Goal: Task Accomplishment & Management: Manage account settings

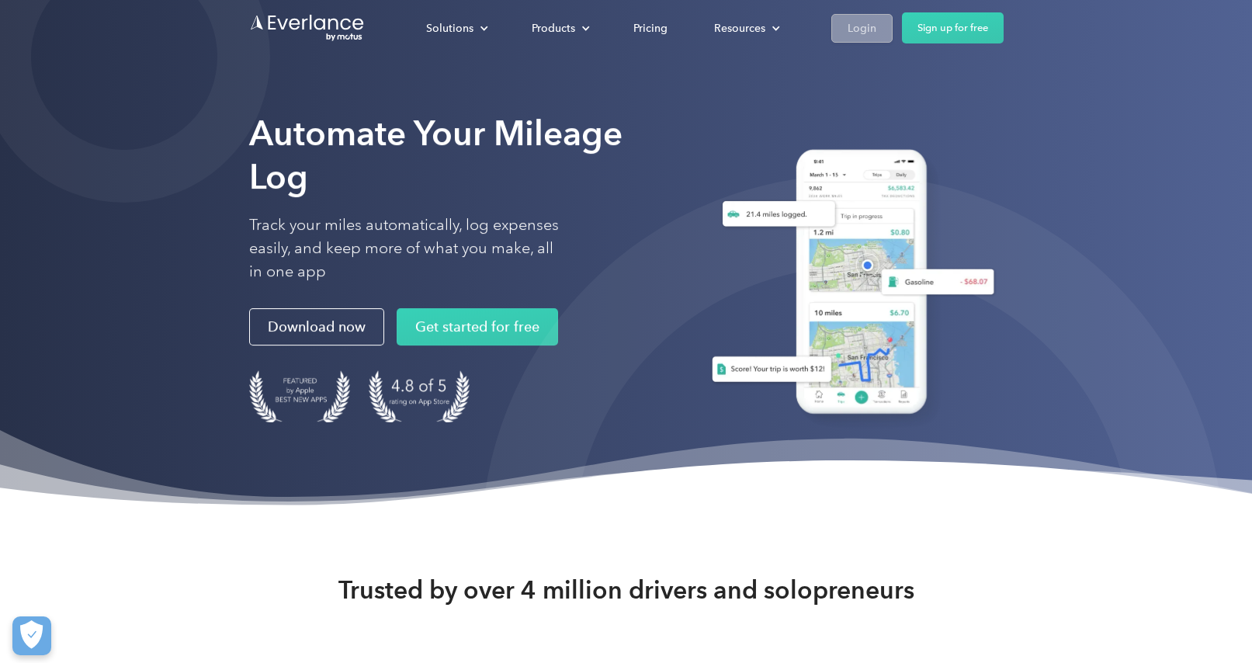
click at [844, 14] on link "Login" at bounding box center [861, 28] width 61 height 29
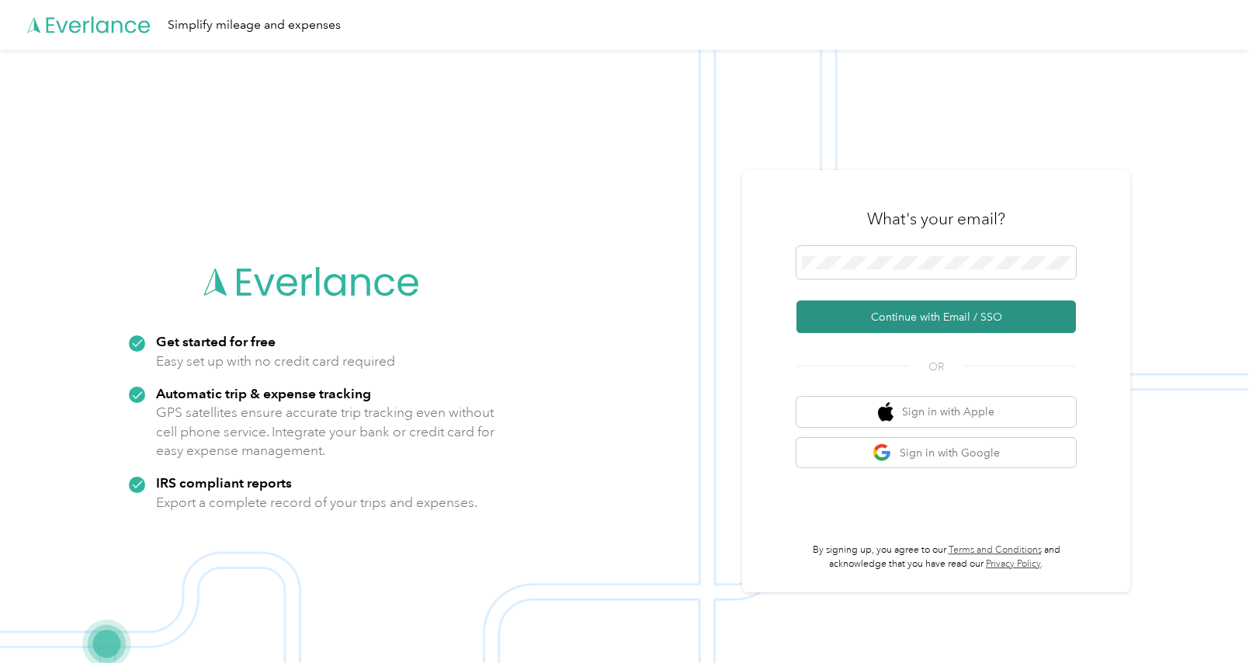
click at [939, 328] on button "Continue with Email / SSO" at bounding box center [935, 316] width 279 height 33
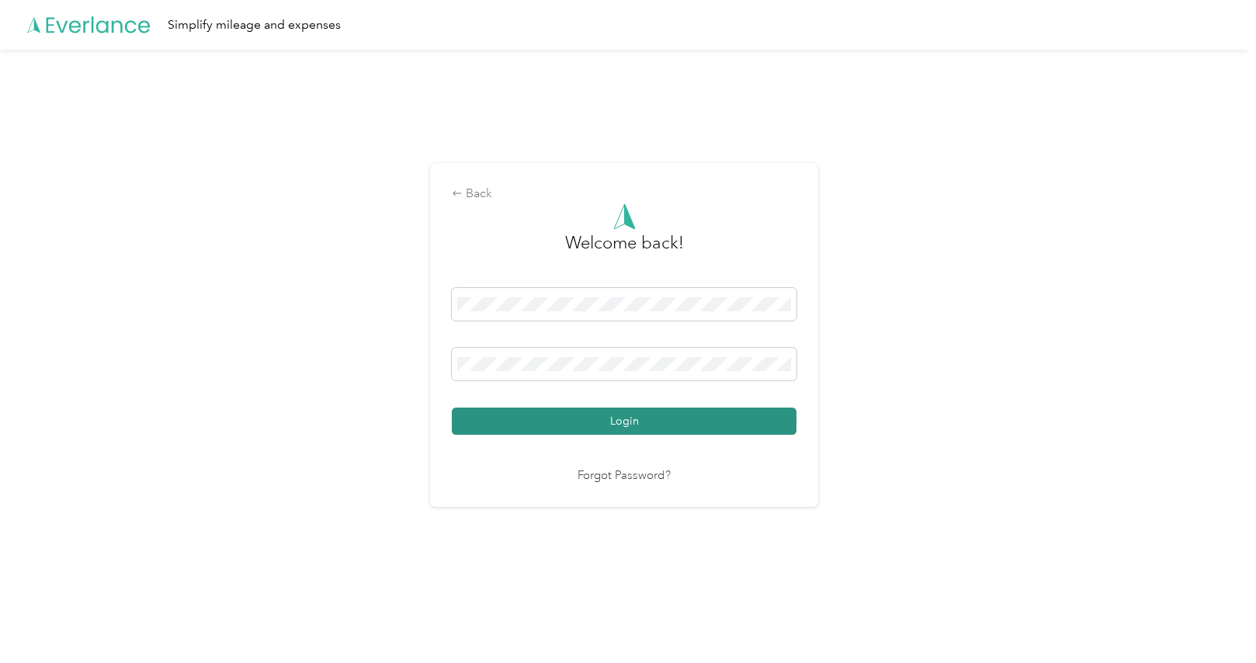
click at [645, 431] on button "Login" at bounding box center [624, 420] width 345 height 27
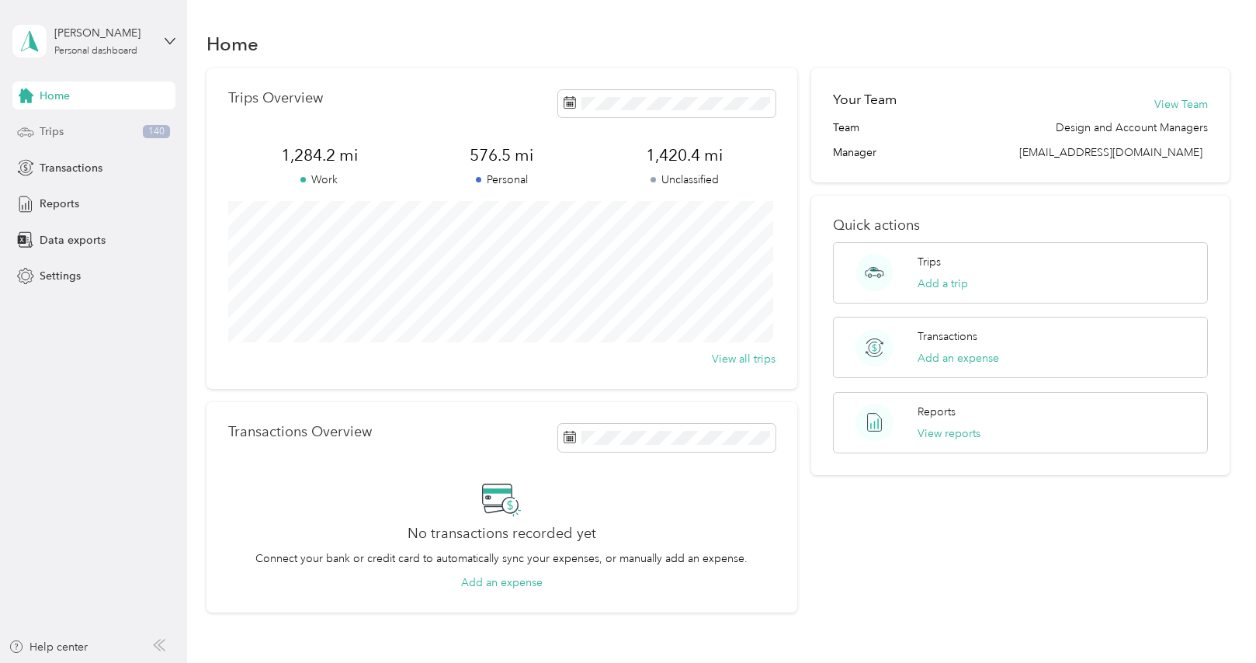
click at [67, 125] on div "Trips 140" at bounding box center [93, 132] width 163 height 28
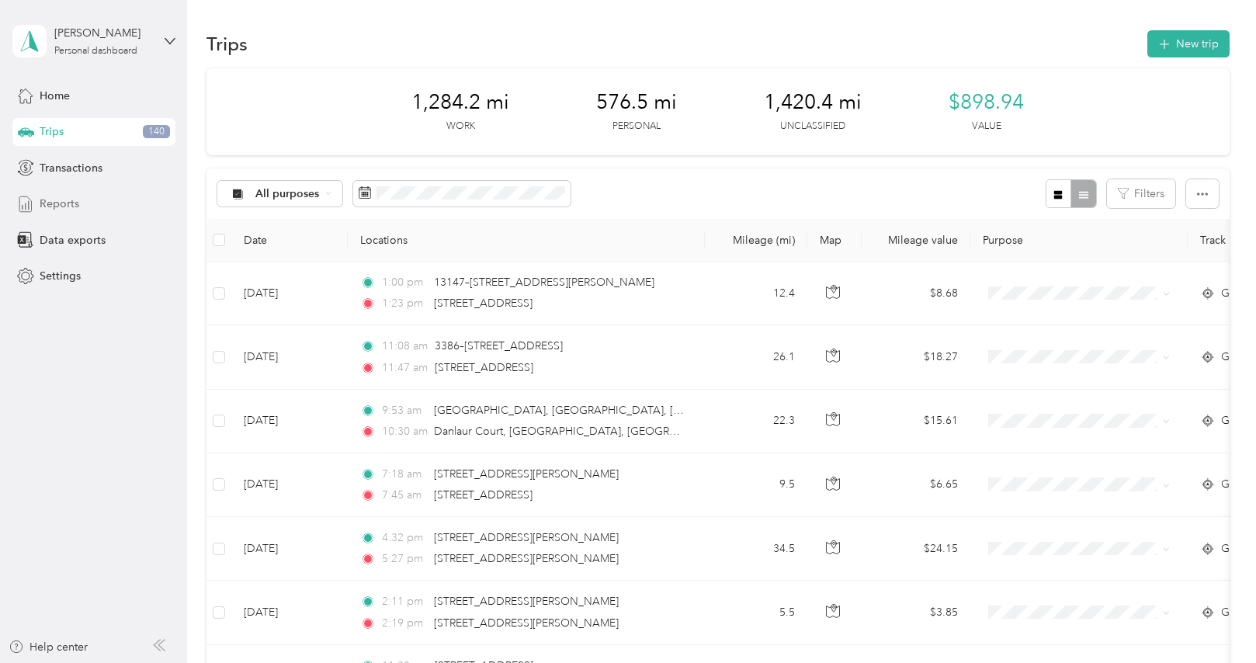
click at [57, 198] on span "Reports" at bounding box center [60, 204] width 40 height 16
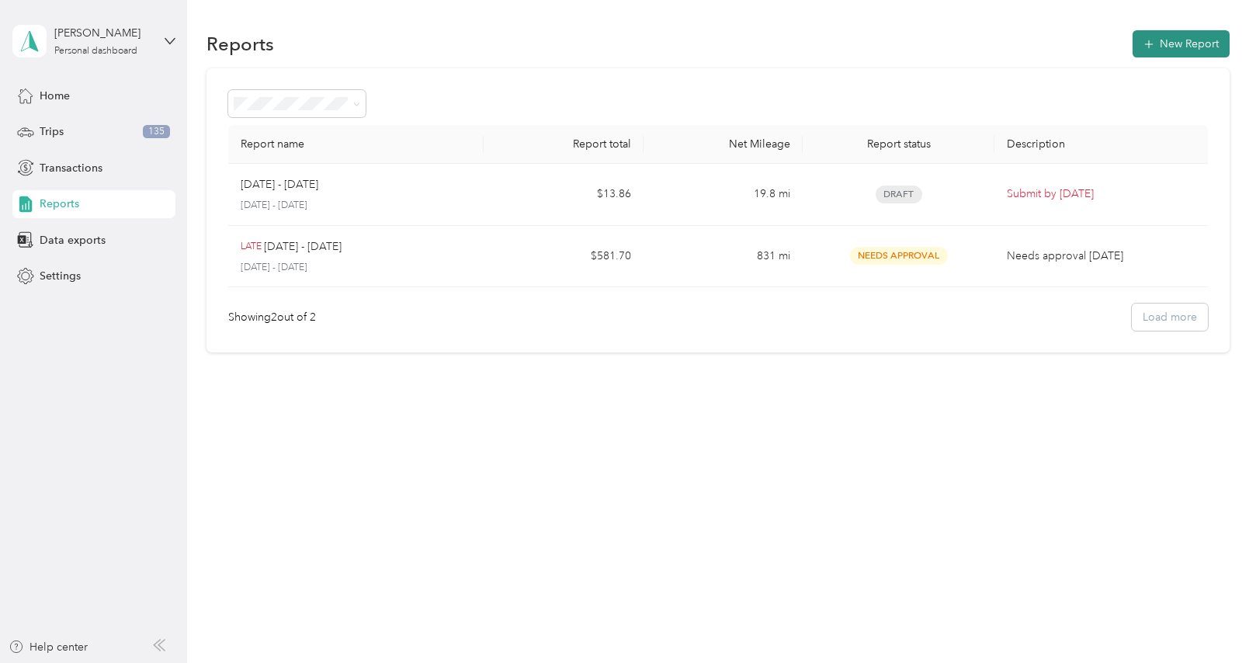
click at [1155, 47] on icon "button" at bounding box center [1149, 44] width 16 height 16
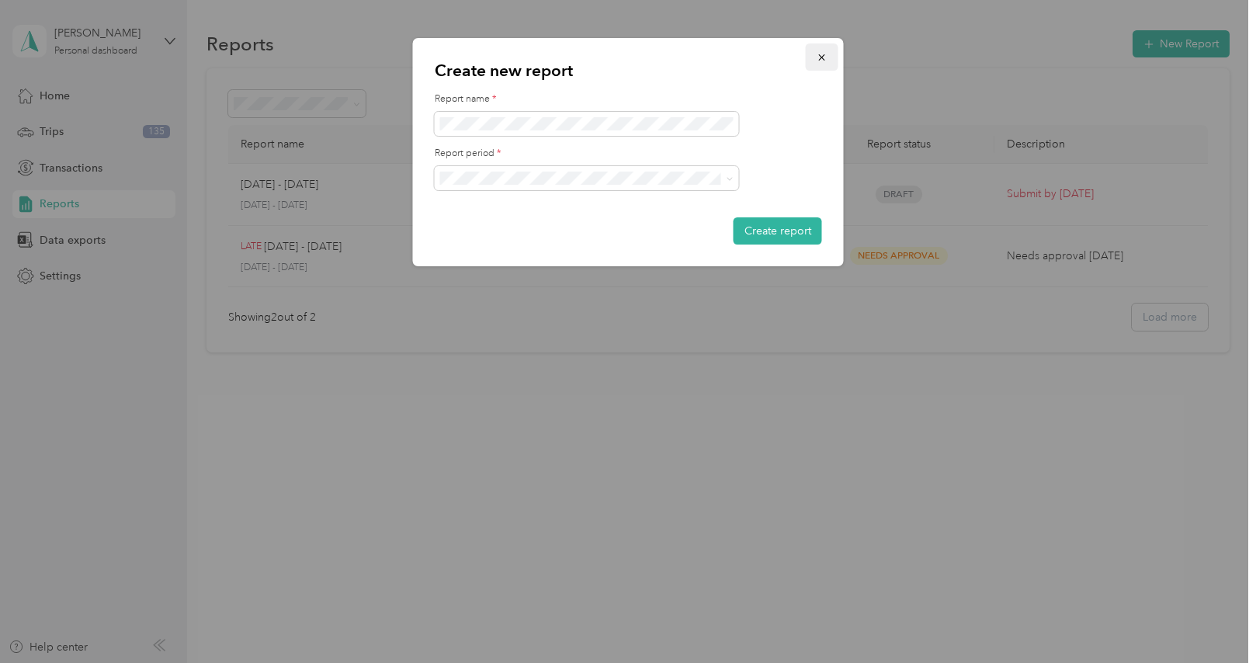
click at [819, 57] on icon "button" at bounding box center [821, 57] width 11 height 11
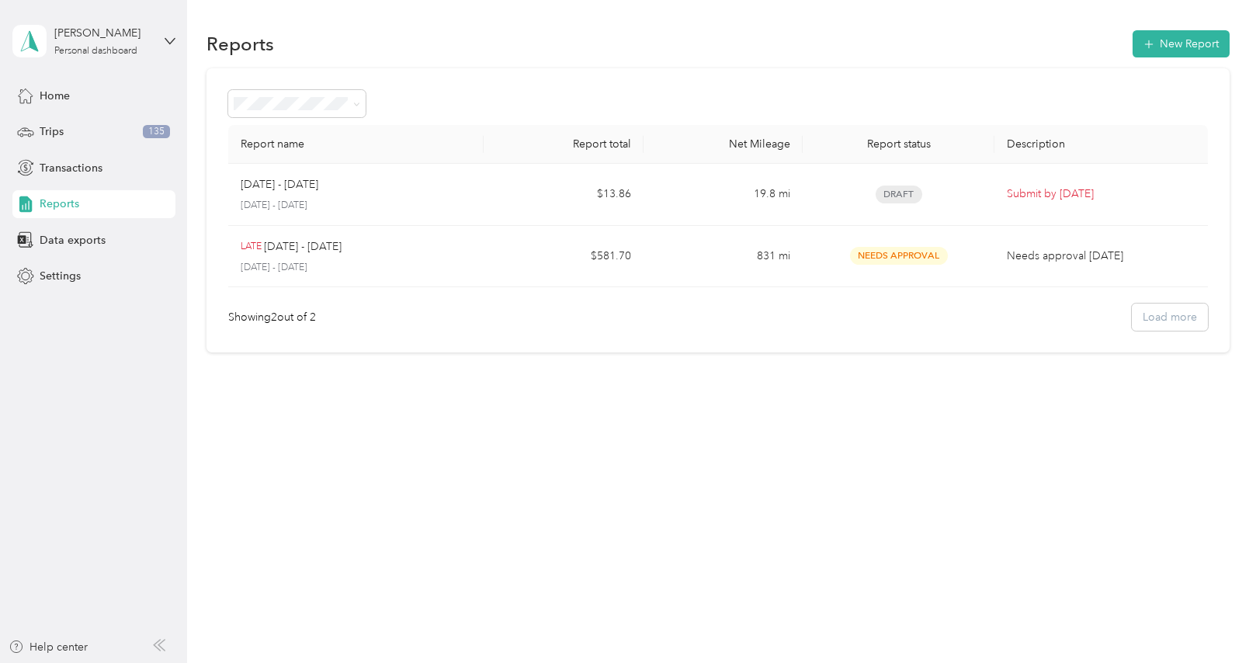
click at [78, 216] on div "Reports" at bounding box center [93, 204] width 163 height 28
click at [81, 164] on span "Transactions" at bounding box center [71, 168] width 63 height 16
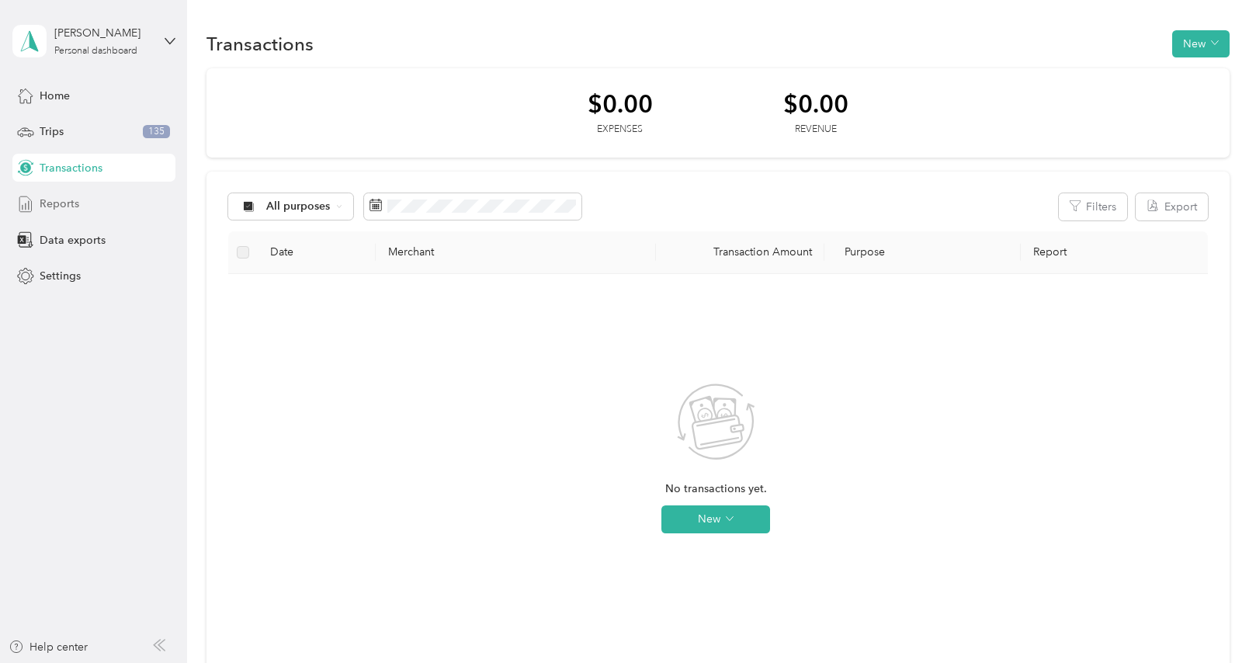
click at [108, 205] on div "Reports" at bounding box center [93, 204] width 163 height 28
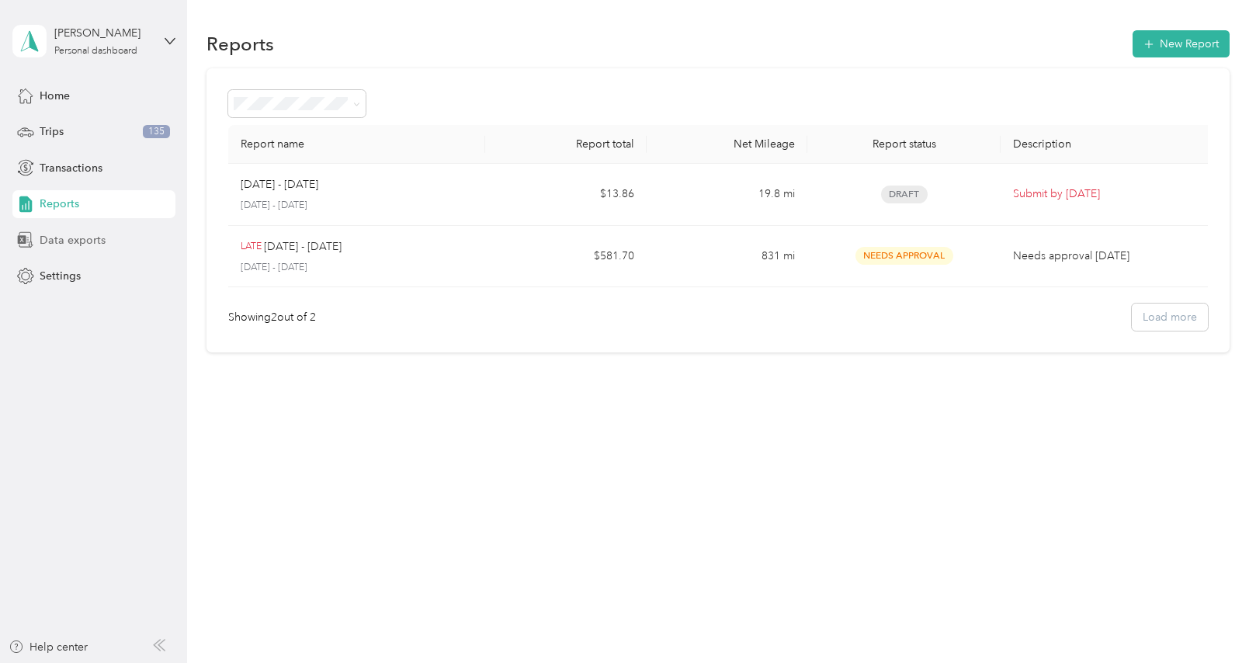
click at [92, 236] on span "Data exports" at bounding box center [73, 240] width 66 height 16
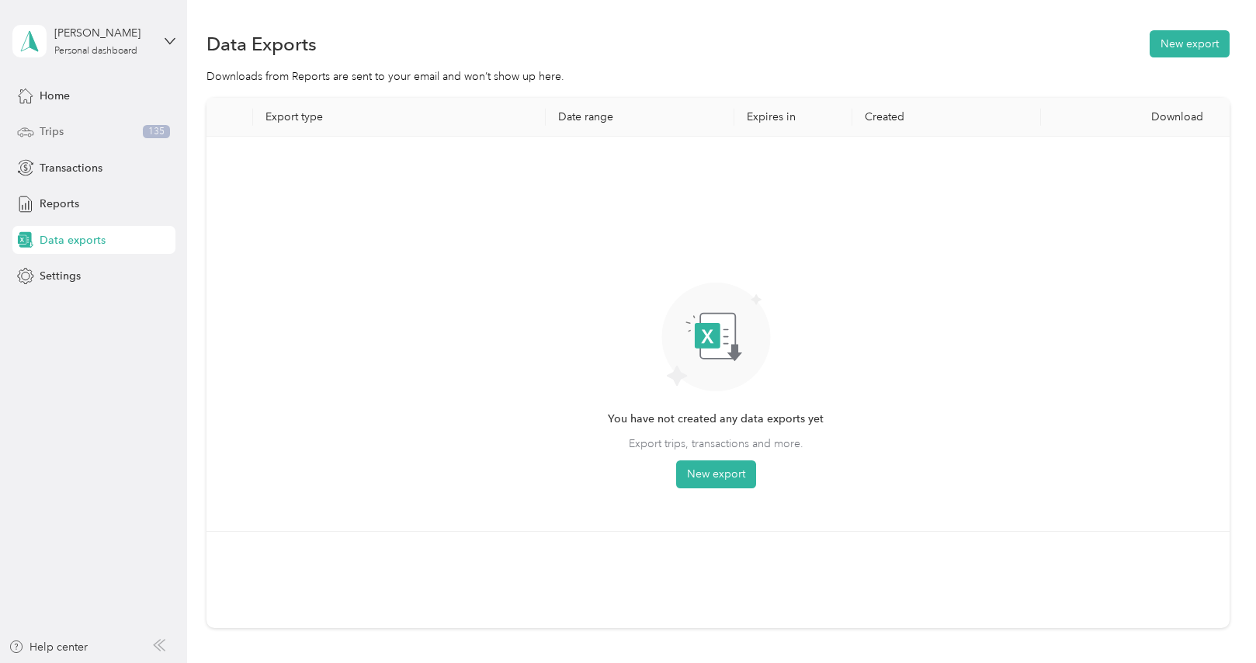
click at [59, 138] on span "Trips" at bounding box center [52, 131] width 24 height 16
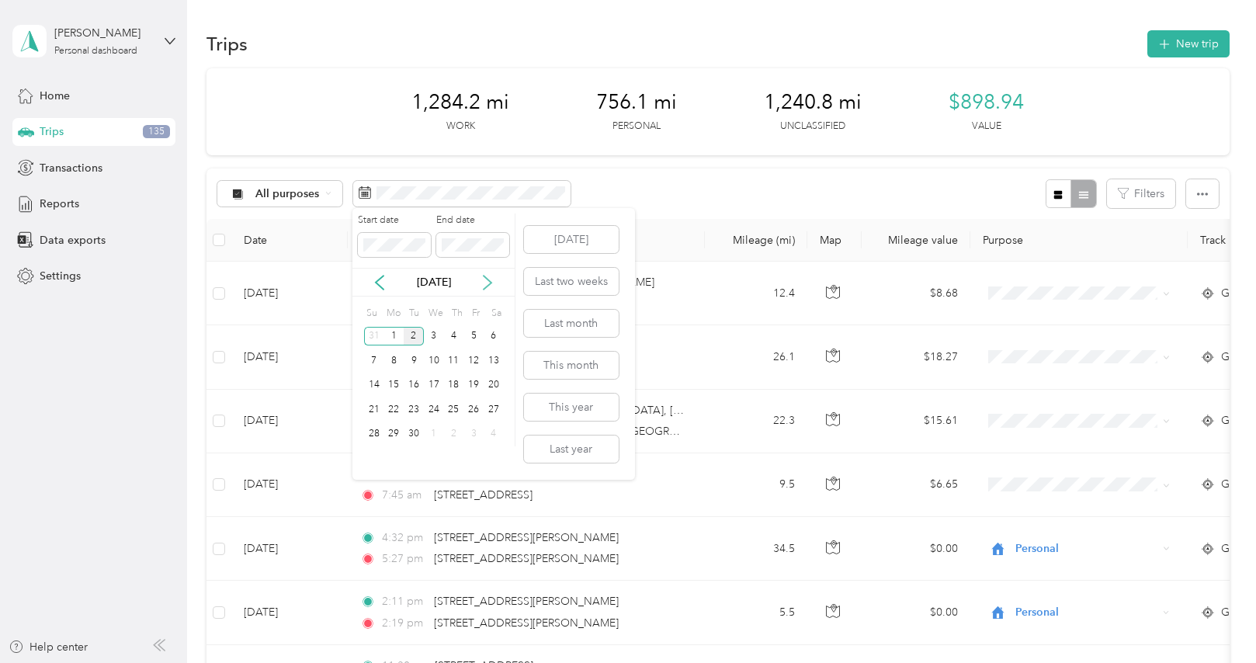
click at [483, 282] on icon at bounding box center [488, 283] width 16 height 16
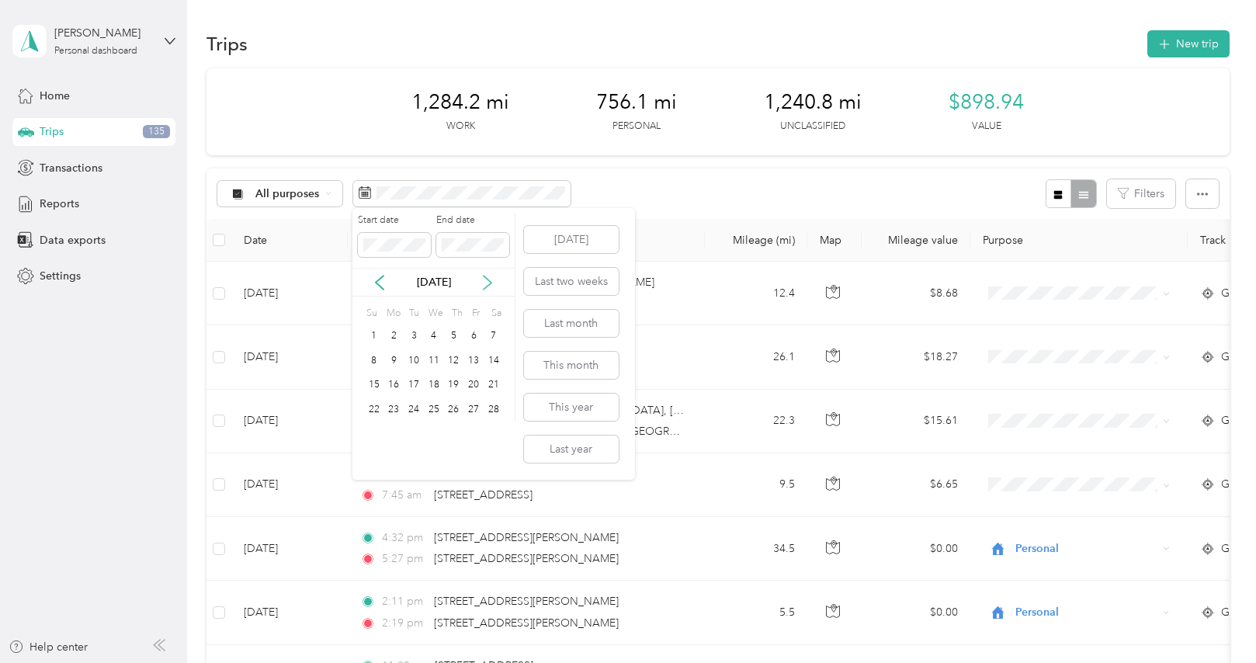
click at [483, 282] on icon at bounding box center [488, 283] width 16 height 16
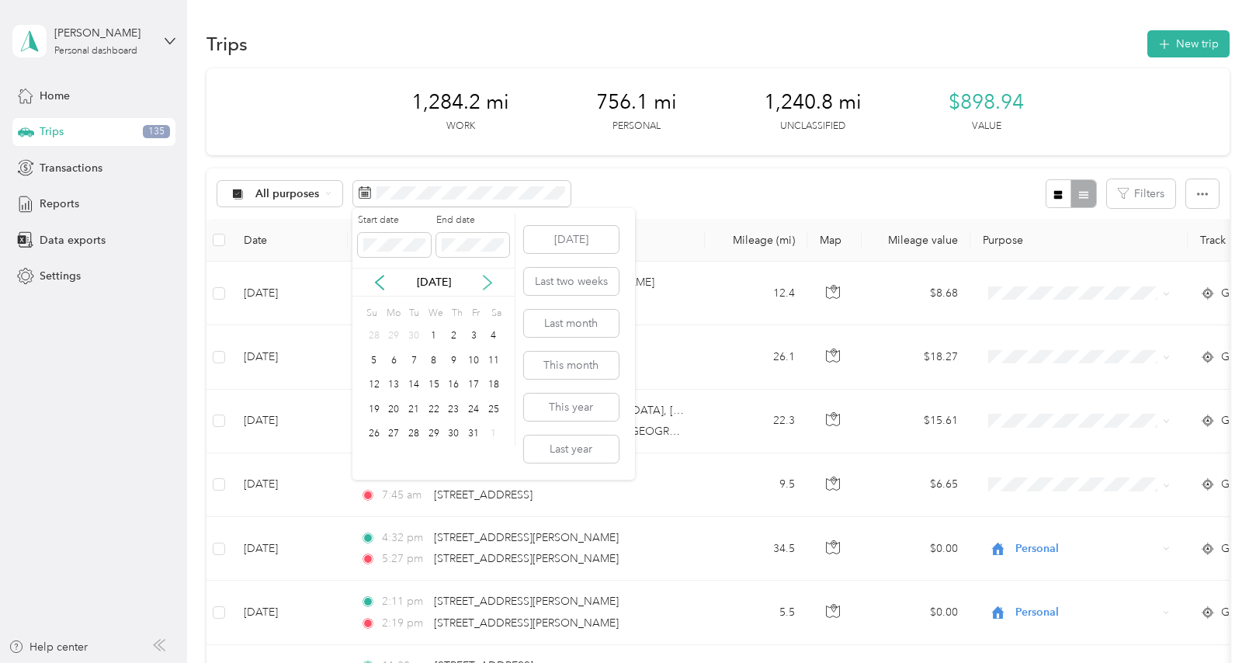
click at [483, 282] on icon at bounding box center [488, 283] width 16 height 16
click at [492, 341] on div "1" at bounding box center [493, 336] width 20 height 19
click at [399, 461] on div "31" at bounding box center [393, 458] width 20 height 19
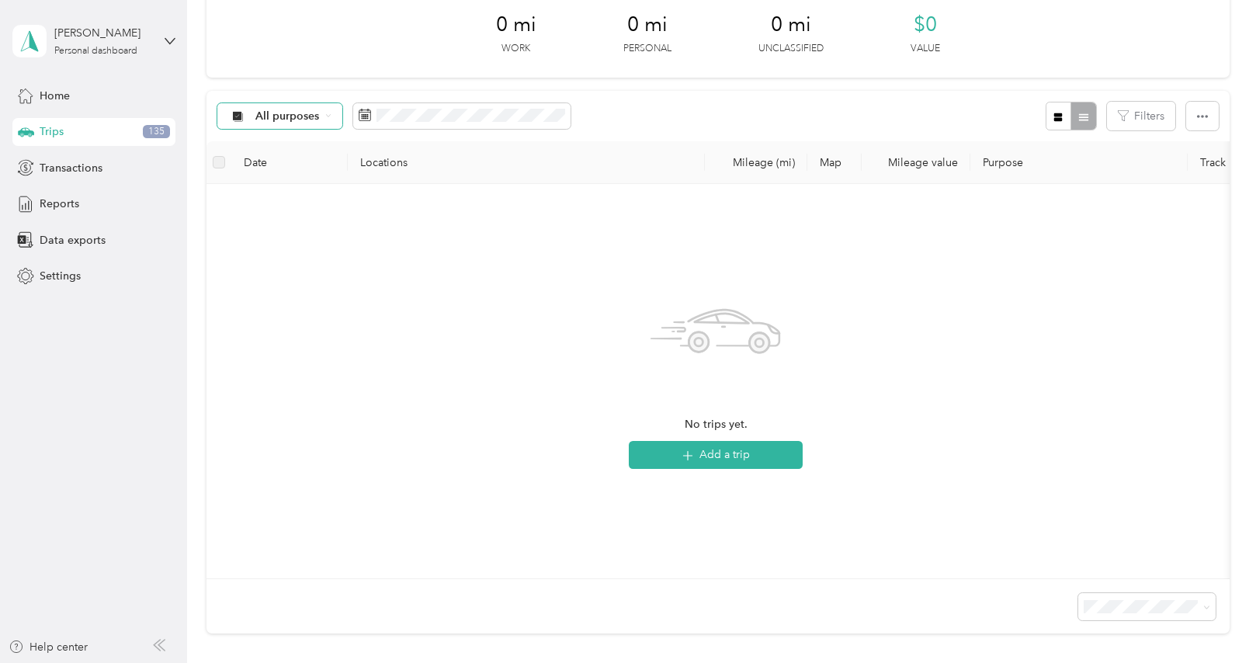
click at [292, 112] on span "All purposes" at bounding box center [287, 116] width 64 height 11
click at [307, 196] on span "Premier Services" at bounding box center [296, 194] width 83 height 16
click at [120, 92] on div "Home" at bounding box center [93, 95] width 163 height 28
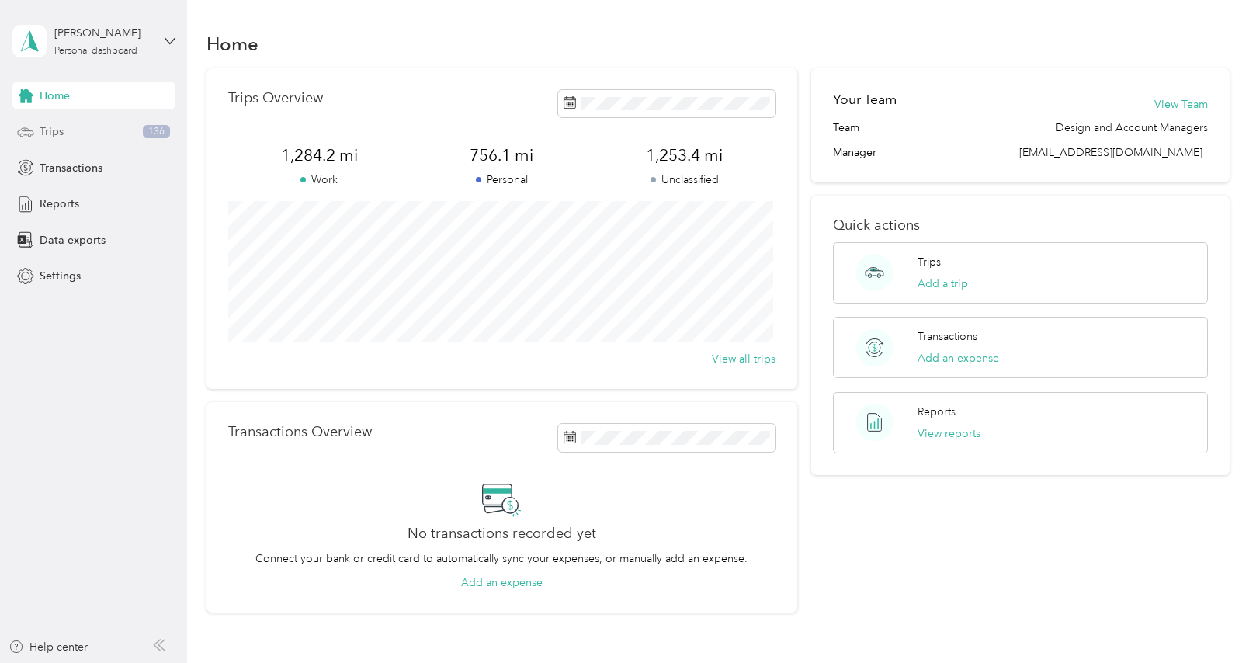
click at [64, 140] on div "Trips 136" at bounding box center [93, 132] width 163 height 28
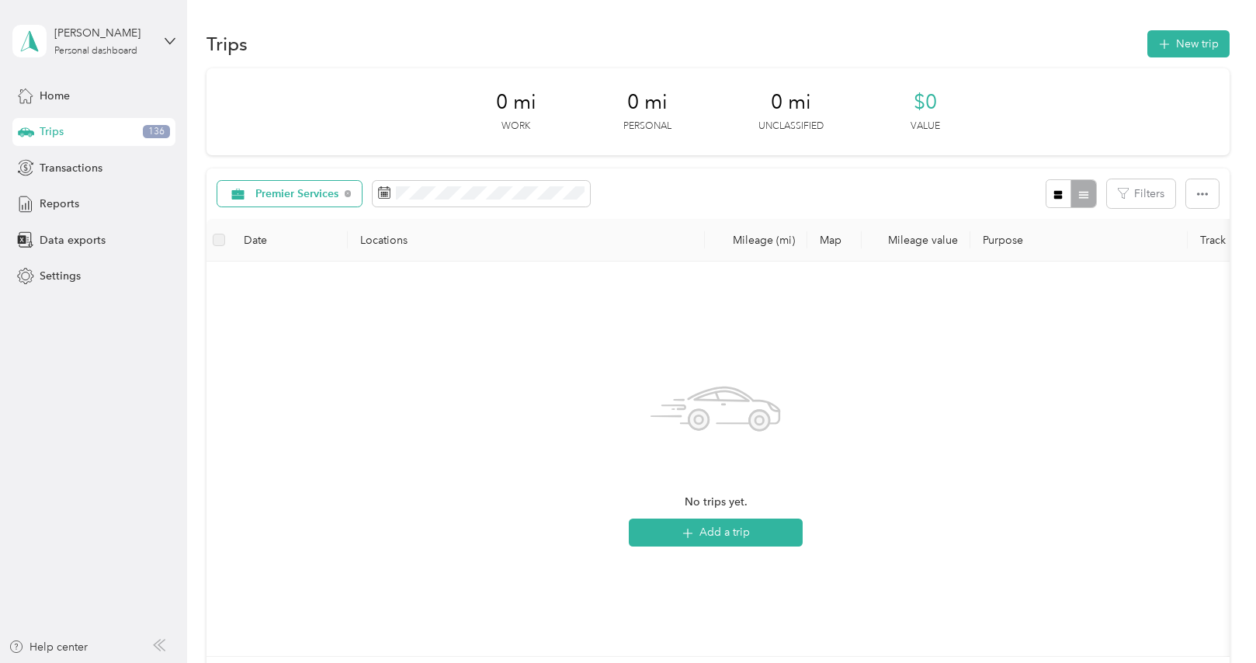
click at [352, 195] on div "Premier Services" at bounding box center [289, 194] width 145 height 26
click at [303, 218] on span "All purposes" at bounding box center [306, 218] width 102 height 16
click at [359, 196] on icon at bounding box center [365, 192] width 12 height 11
click at [73, 173] on span "Transactions" at bounding box center [71, 168] width 63 height 16
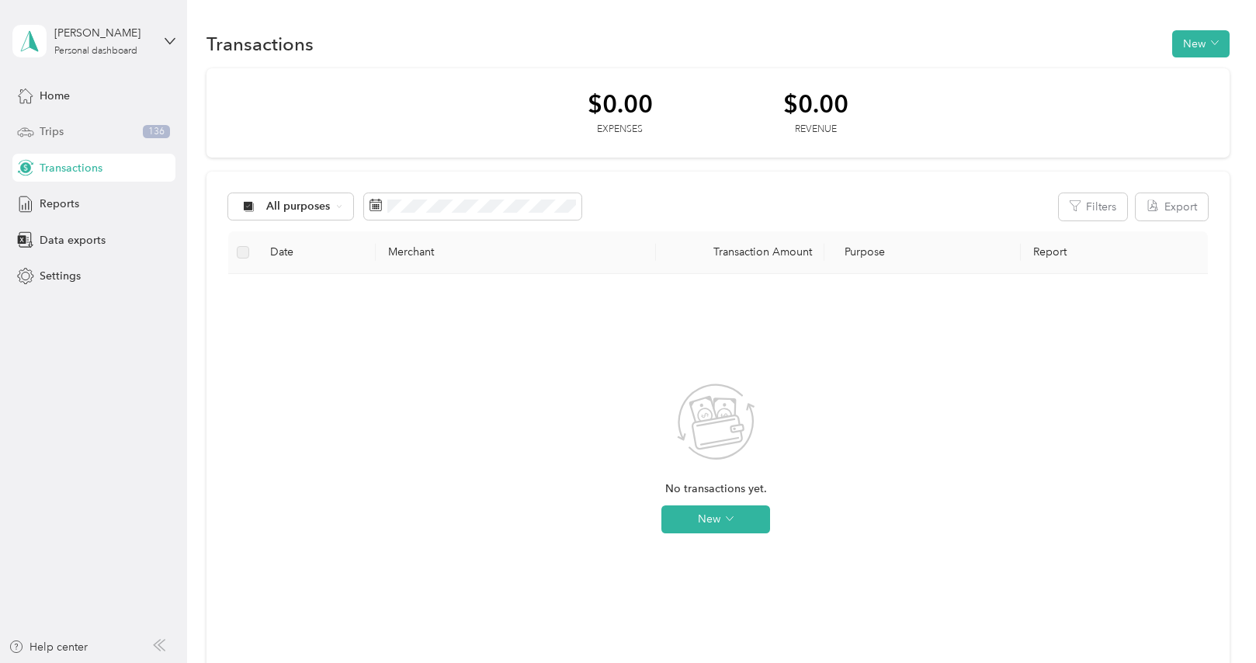
click at [123, 135] on div "Trips 136" at bounding box center [93, 132] width 163 height 28
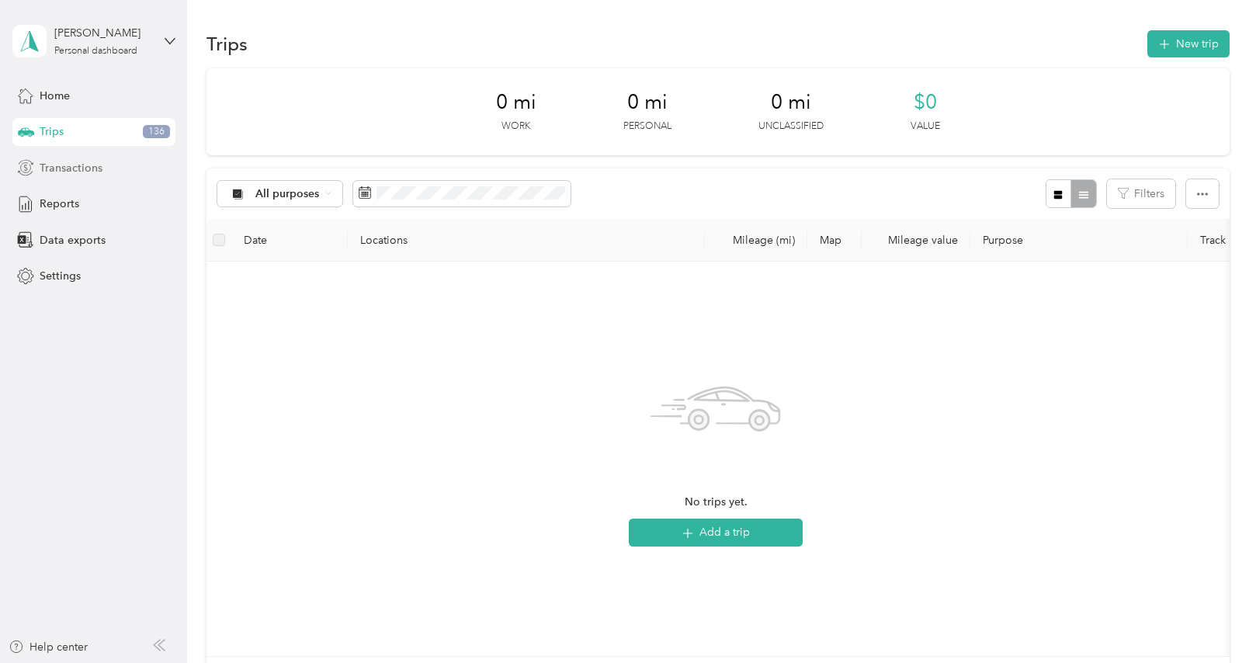
click at [40, 169] on span "Transactions" at bounding box center [71, 168] width 63 height 16
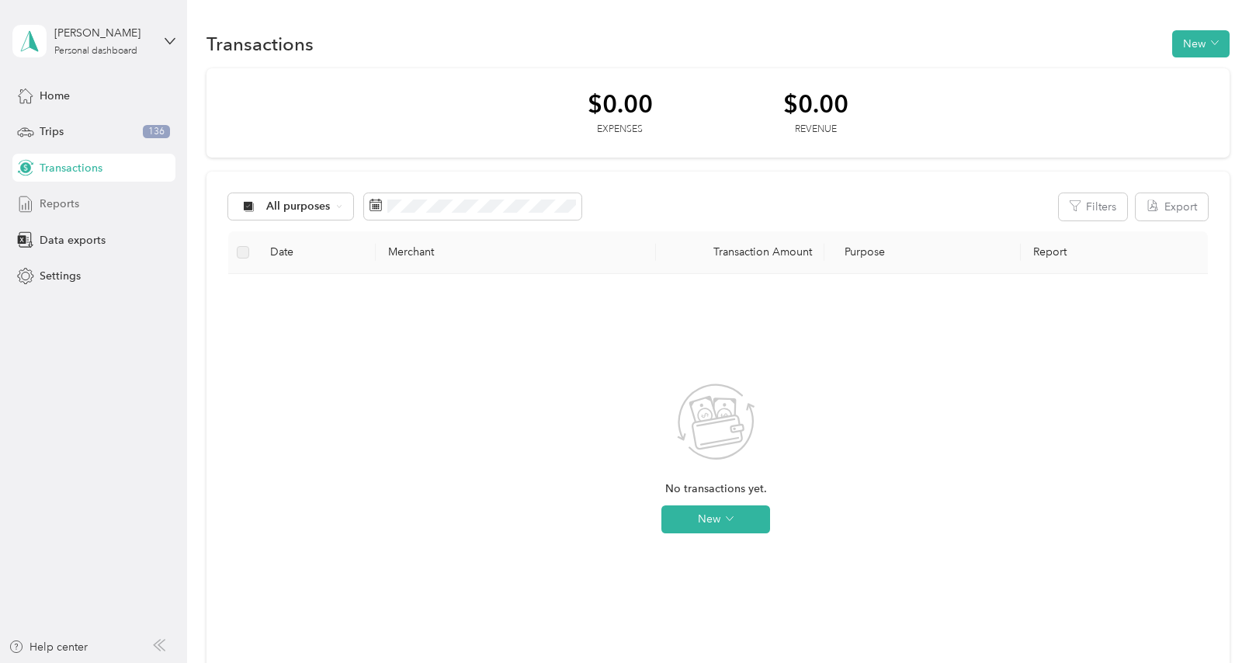
click at [94, 202] on div "Reports" at bounding box center [93, 204] width 163 height 28
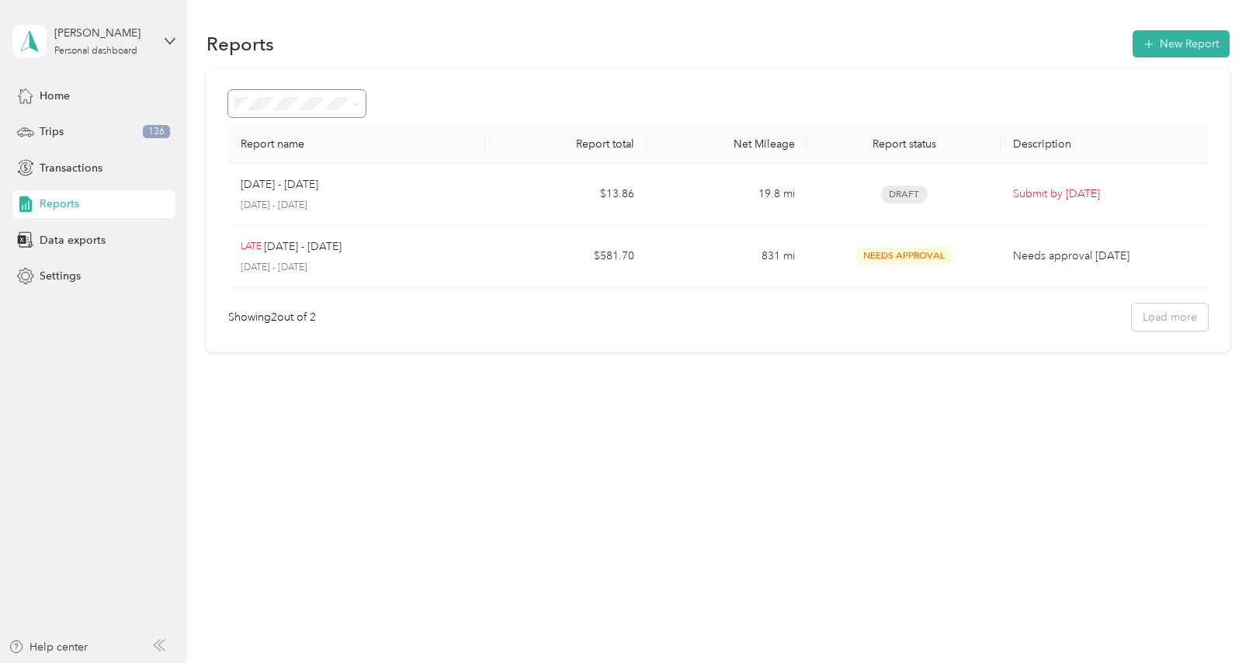
click at [288, 93] on span at bounding box center [296, 103] width 137 height 27
click at [144, 96] on div "Home" at bounding box center [93, 95] width 163 height 28
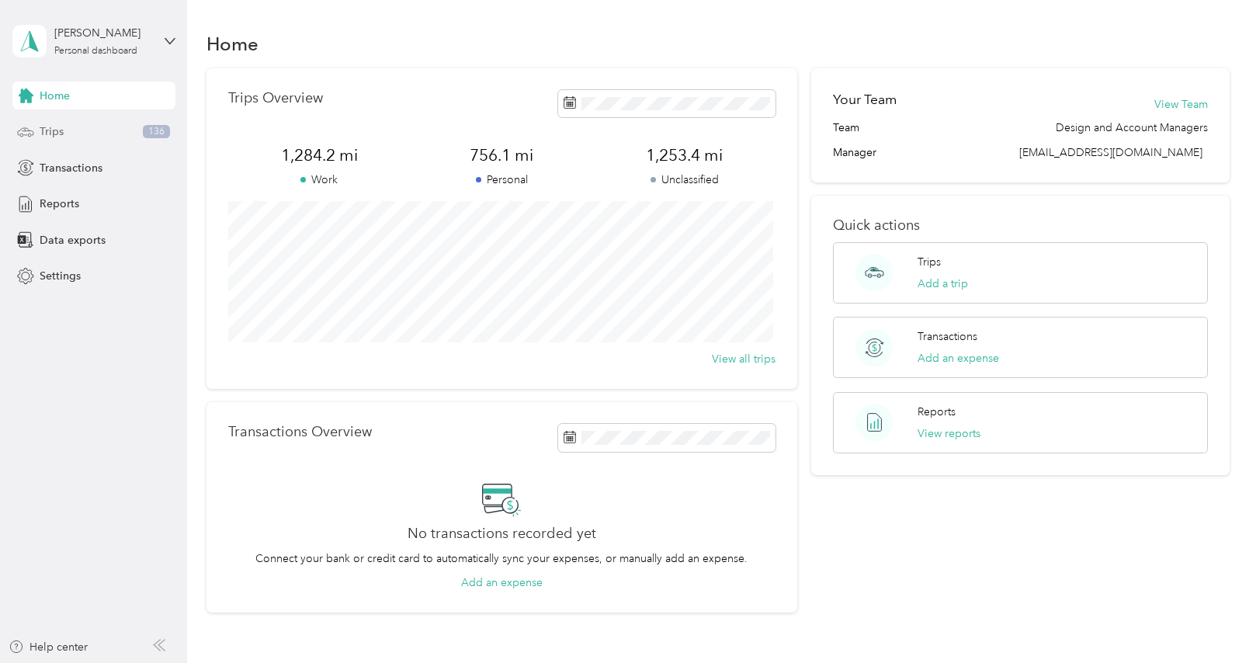
click at [120, 145] on div "Trips 136" at bounding box center [93, 132] width 163 height 28
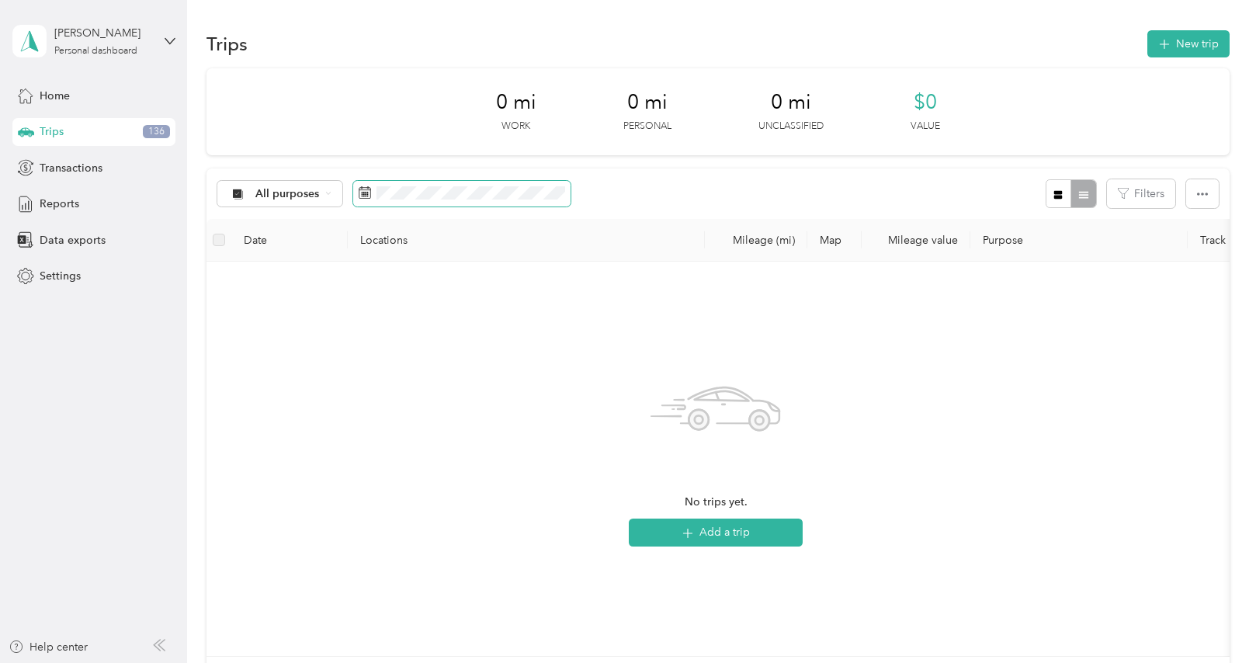
click at [460, 201] on span at bounding box center [461, 194] width 217 height 26
